Goal: Transaction & Acquisition: Purchase product/service

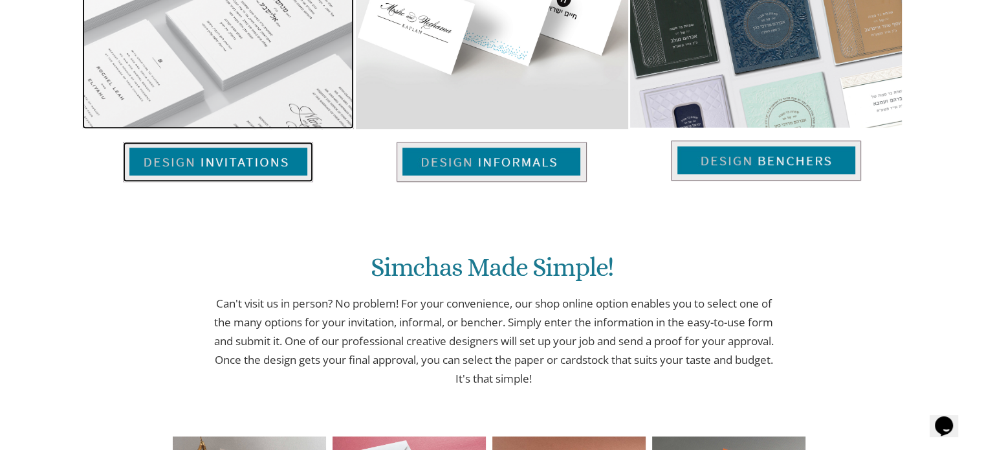
click at [278, 155] on img at bounding box center [218, 162] width 190 height 40
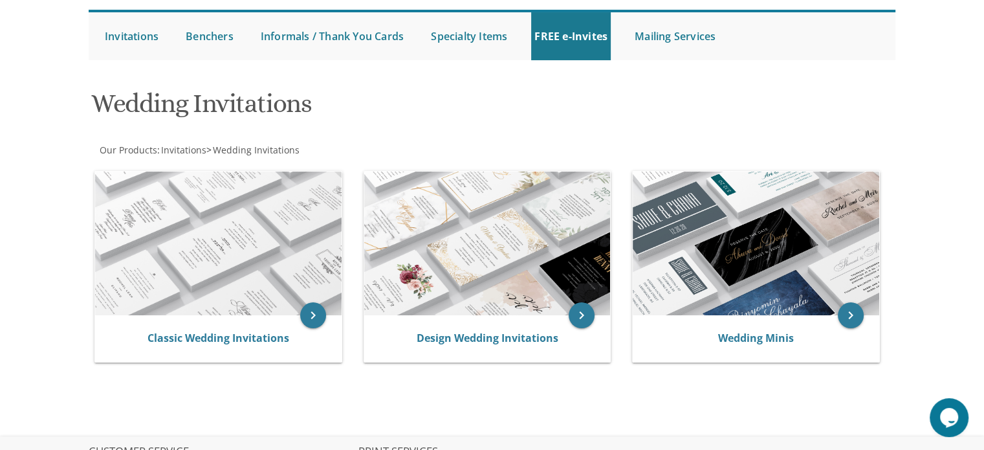
scroll to position [129, 0]
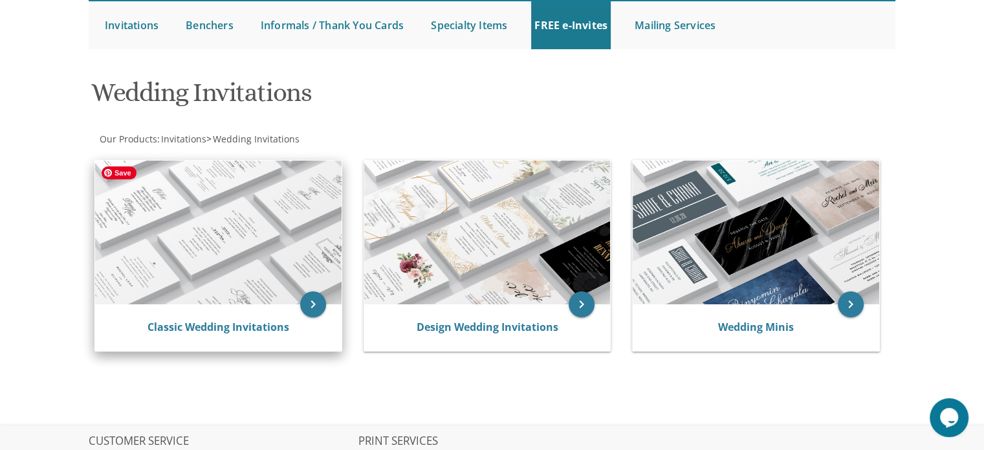
click at [255, 255] on img at bounding box center [218, 232] width 247 height 144
click at [305, 305] on icon "keyboard_arrow_right" at bounding box center [313, 304] width 26 height 26
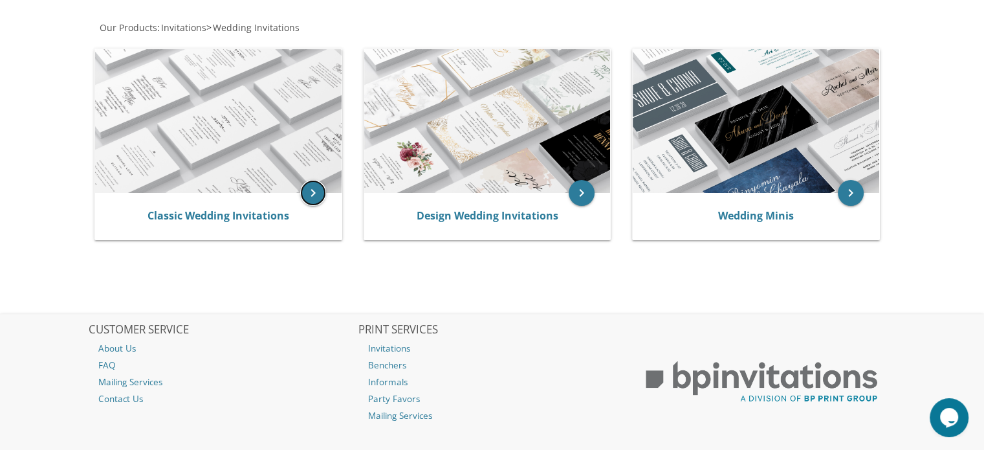
scroll to position [239, 0]
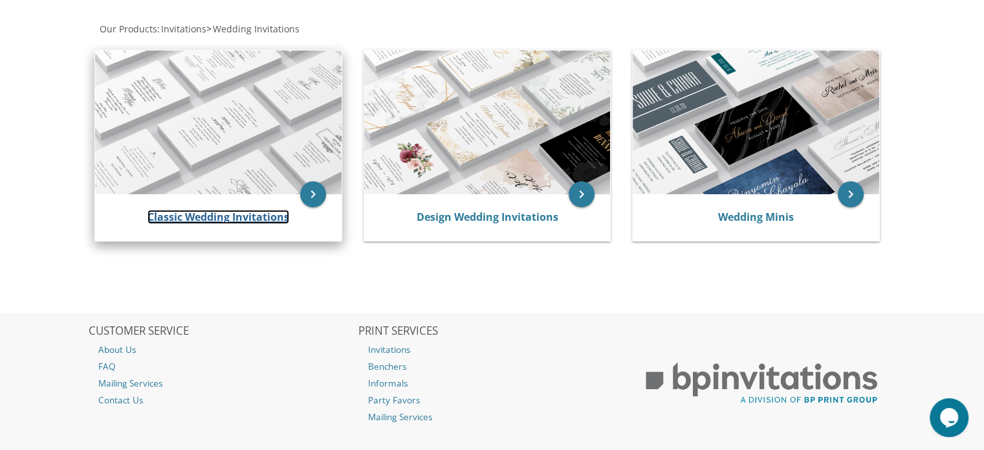
click at [242, 214] on link "Classic Wedding Invitations" at bounding box center [219, 217] width 142 height 14
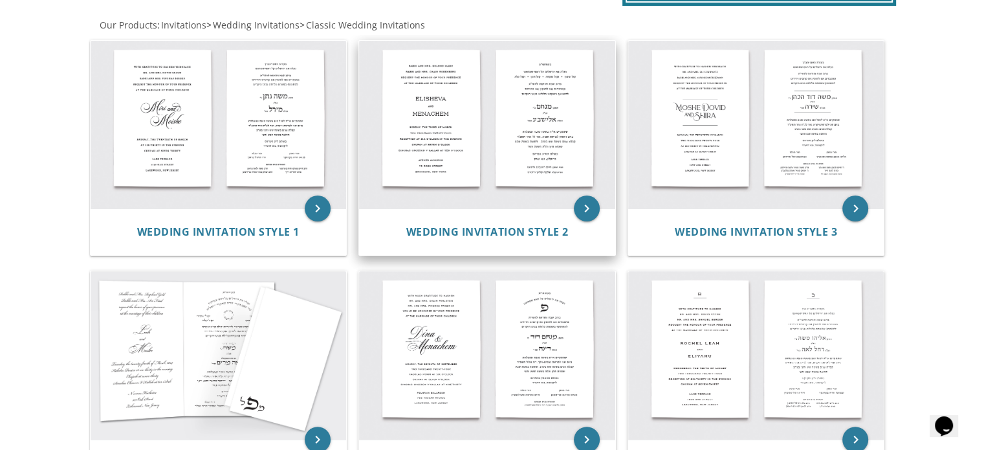
scroll to position [259, 0]
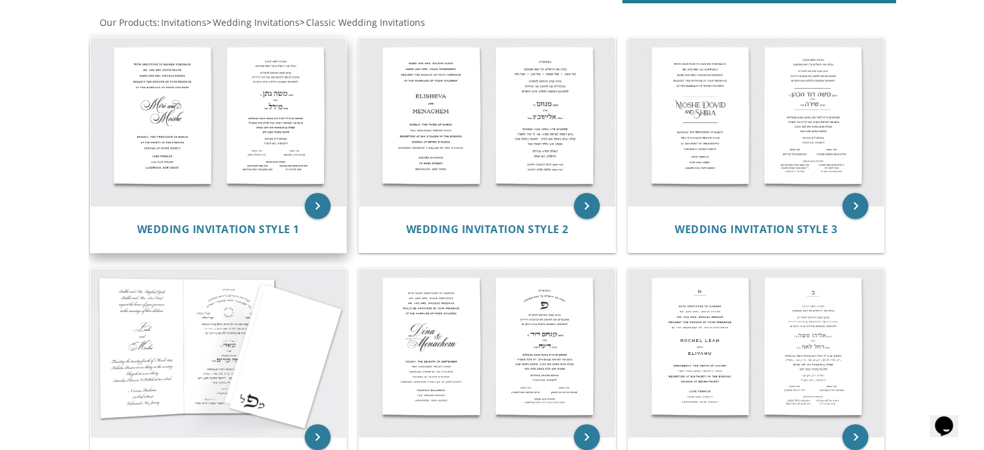
click at [271, 209] on div "Wedding Invitation Style 1" at bounding box center [219, 229] width 256 height 47
click at [313, 193] on icon "keyboard_arrow_right" at bounding box center [318, 206] width 26 height 26
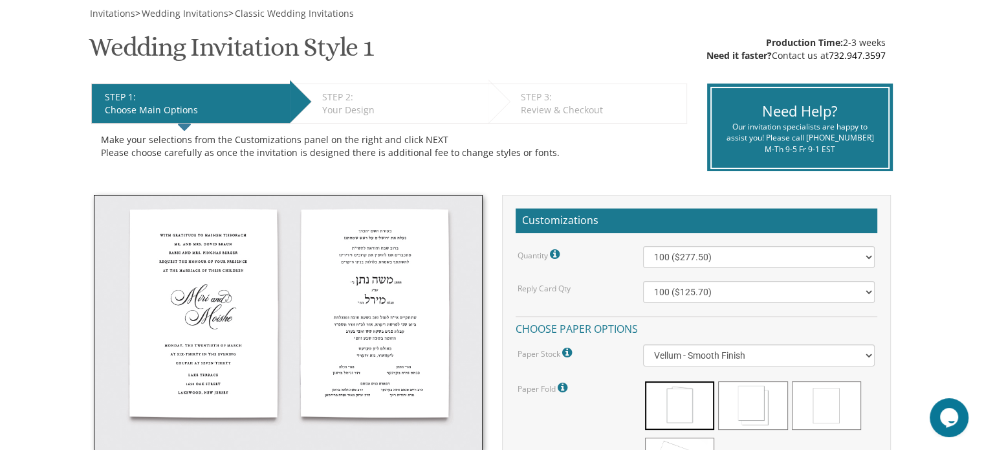
scroll to position [194, 0]
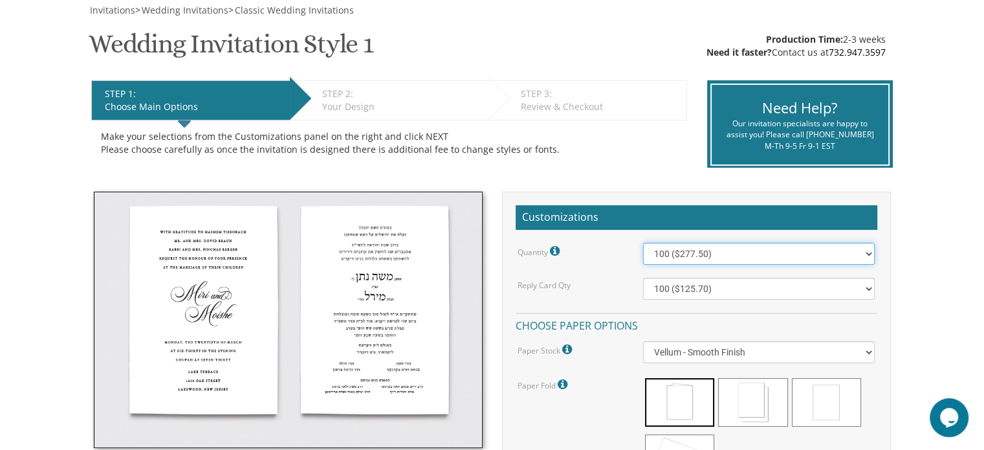
click at [826, 256] on select "100 ($277.50) 200 ($330.45) 300 ($380.65) 400 ($432.70) 500 ($482.10) 600 ($534…" at bounding box center [759, 254] width 232 height 22
select select "1100"
click at [643, 243] on select "100 ($277.50) 200 ($330.45) 300 ($380.65) 400 ($432.70) 500 ($482.10) 600 ($534…" at bounding box center [759, 254] width 232 height 22
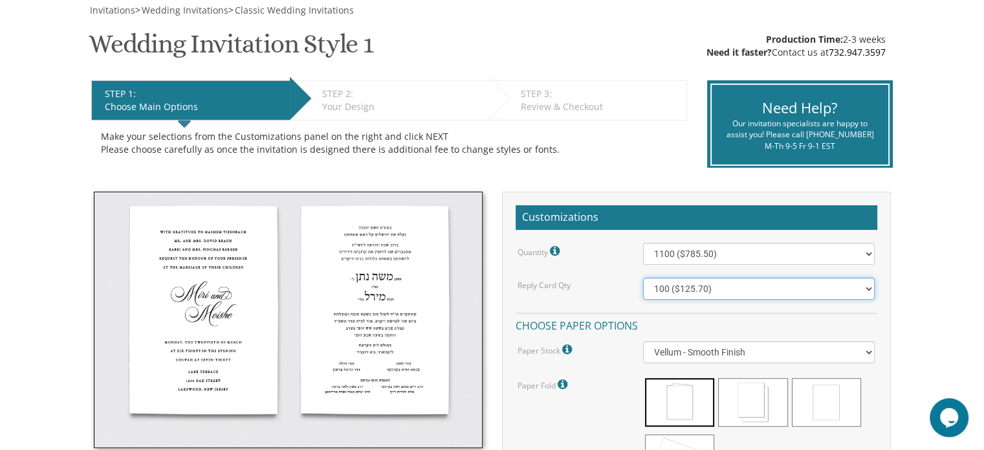
click at [766, 292] on select "100 ($125.70) 200 ($150.60) 300 ($177.95) 400 ($270.70) 500 ($225.30) 600 ($249…" at bounding box center [759, 289] width 232 height 22
select select "1000"
click at [643, 278] on select "100 ($125.70) 200 ($150.60) 300 ($177.95) 400 ($270.70) 500 ($225.30) 600 ($249…" at bounding box center [759, 289] width 232 height 22
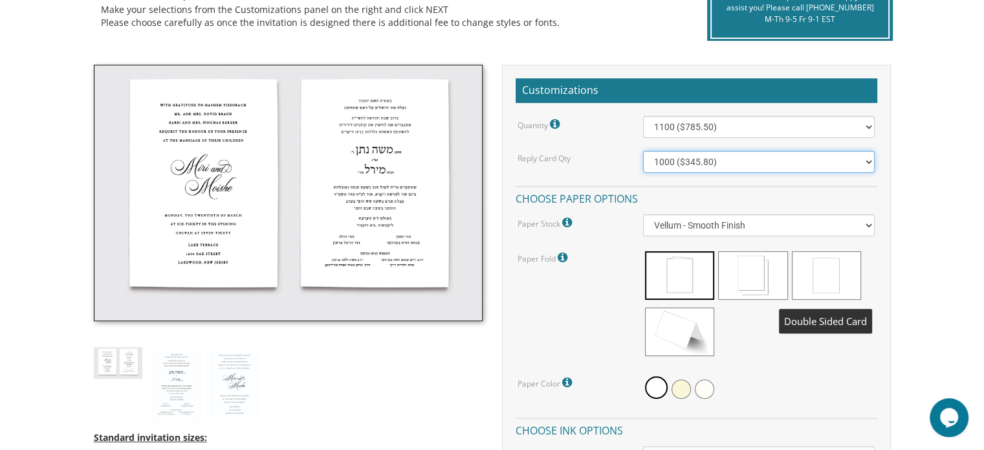
scroll to position [324, 0]
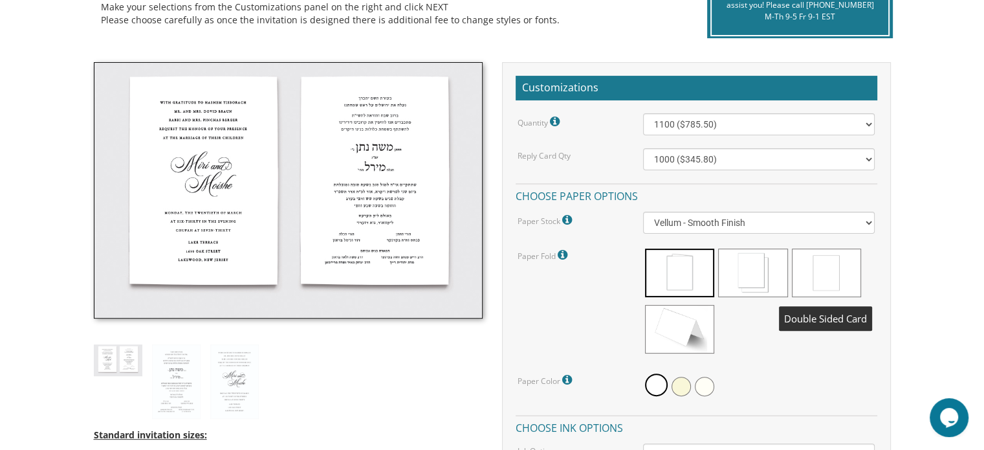
click at [822, 267] on span at bounding box center [826, 272] width 69 height 49
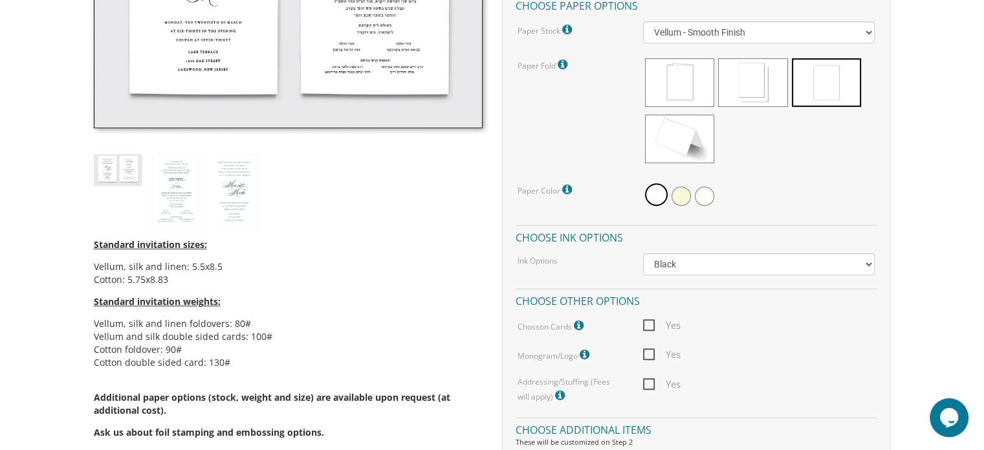
scroll to position [518, 0]
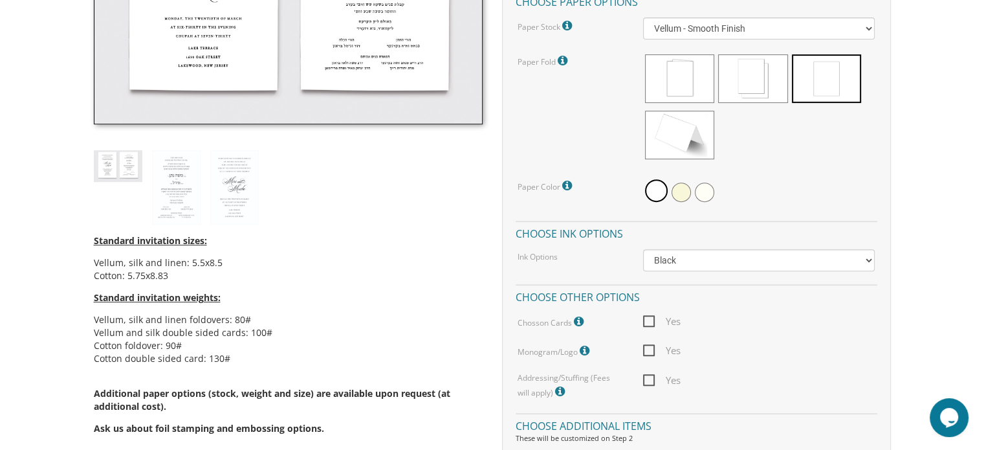
click at [650, 323] on span "Yes" at bounding box center [662, 321] width 38 height 16
click at [650, 323] on input "Yes" at bounding box center [647, 320] width 8 height 8
checkbox input "true"
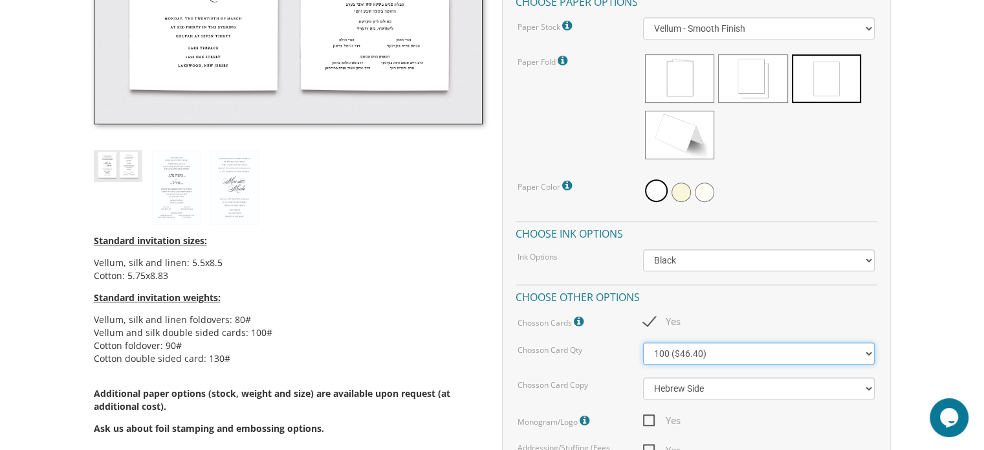
click at [777, 351] on select "100 ($46.40) 200 ($55.20) 300 ($61.85)" at bounding box center [759, 353] width 232 height 22
select select "200"
click at [643, 342] on select "100 ($46.40) 200 ($55.20) 300 ($61.85)" at bounding box center [759, 353] width 232 height 22
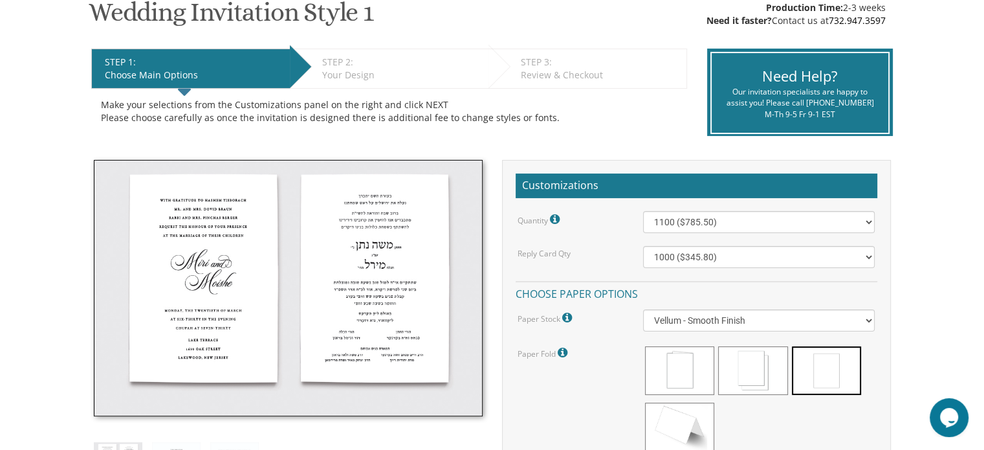
scroll to position [194, 0]
